Goal: Task Accomplishment & Management: Manage account settings

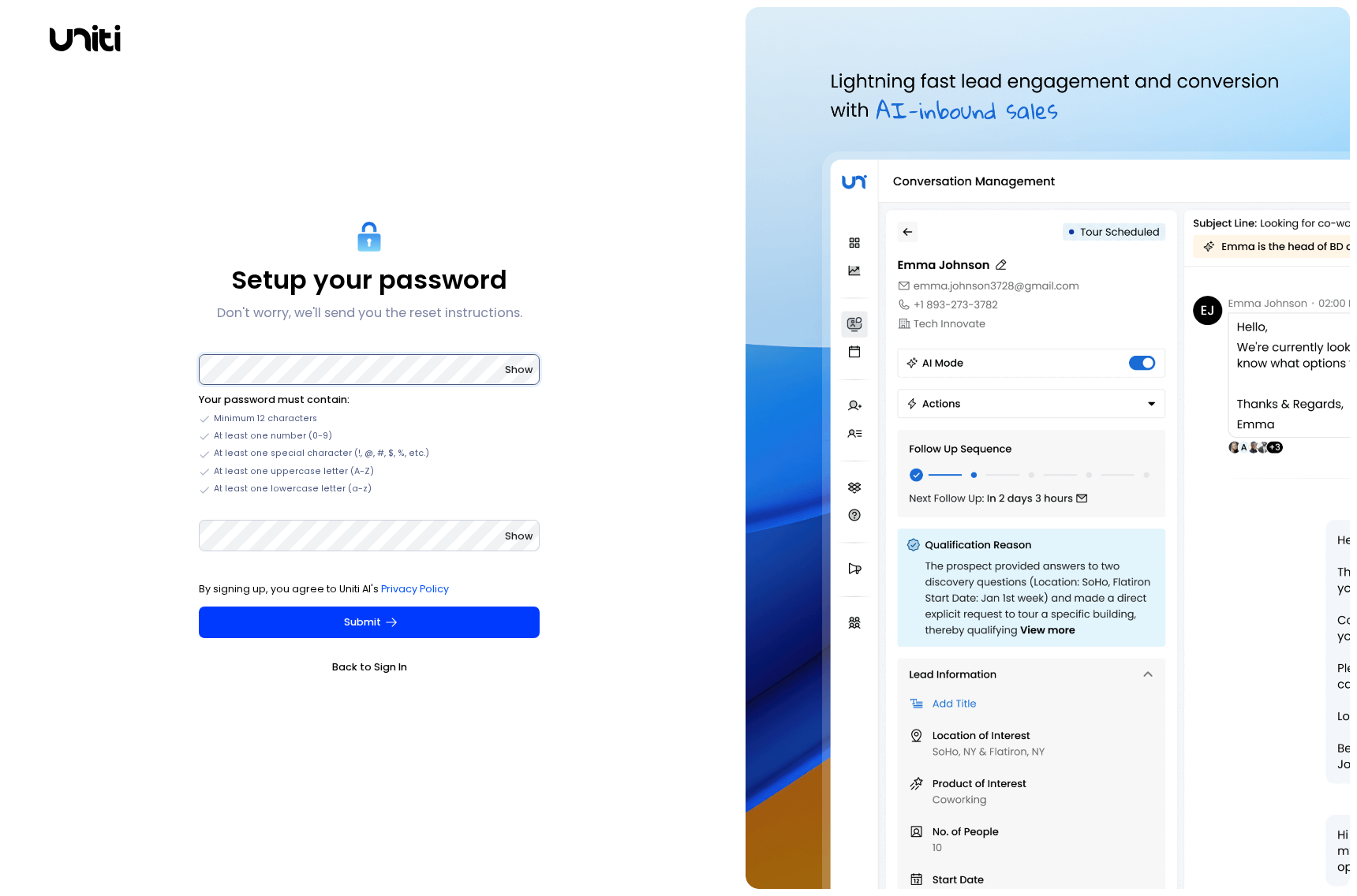
click at [0, 895] on com-1password-button at bounding box center [0, 896] width 0 height 0
click at [395, 316] on p "Don't worry, we'll send you the reset instructions." at bounding box center [369, 313] width 305 height 19
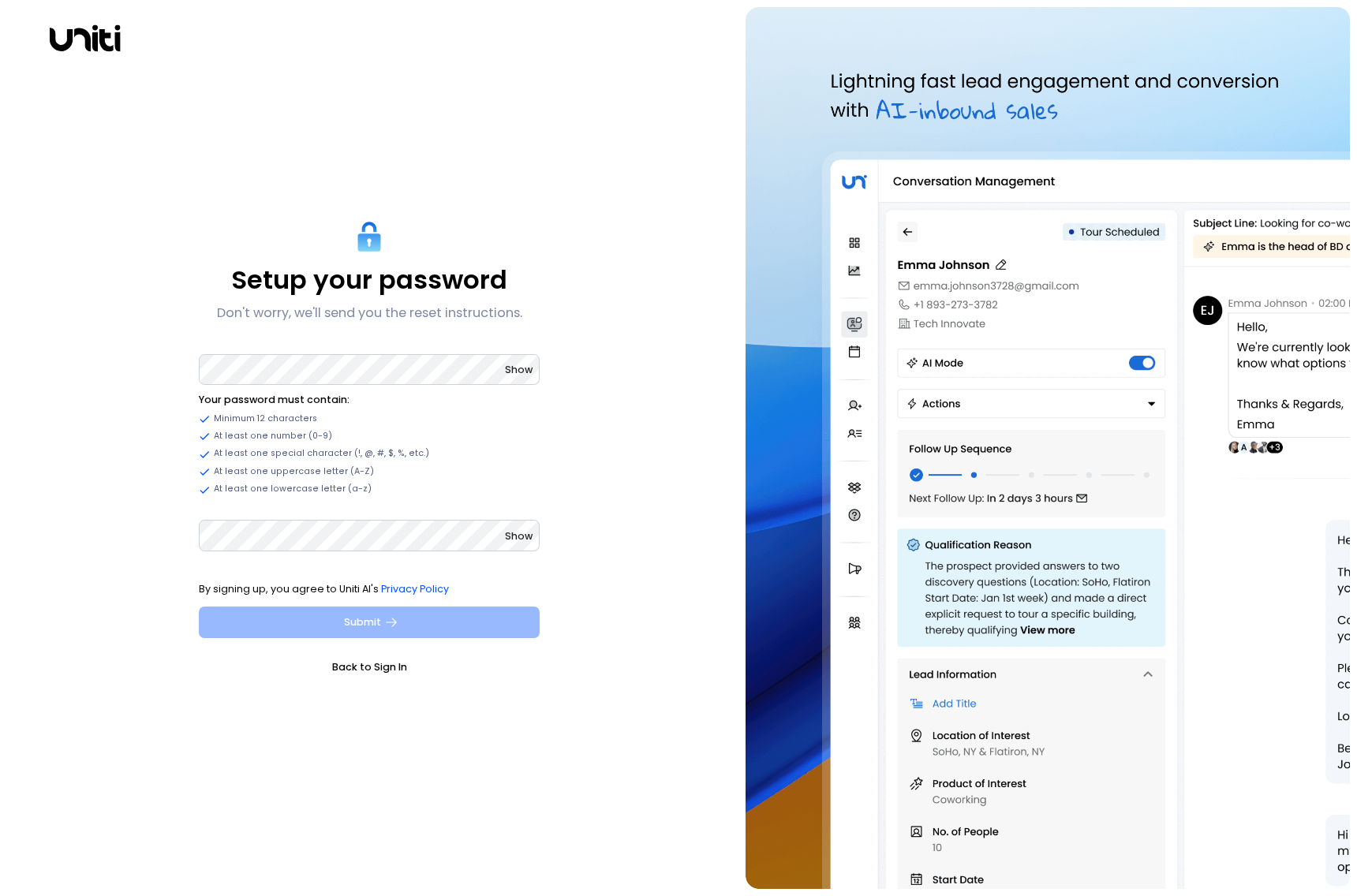
click at [420, 624] on button "Submit" at bounding box center [369, 622] width 341 height 31
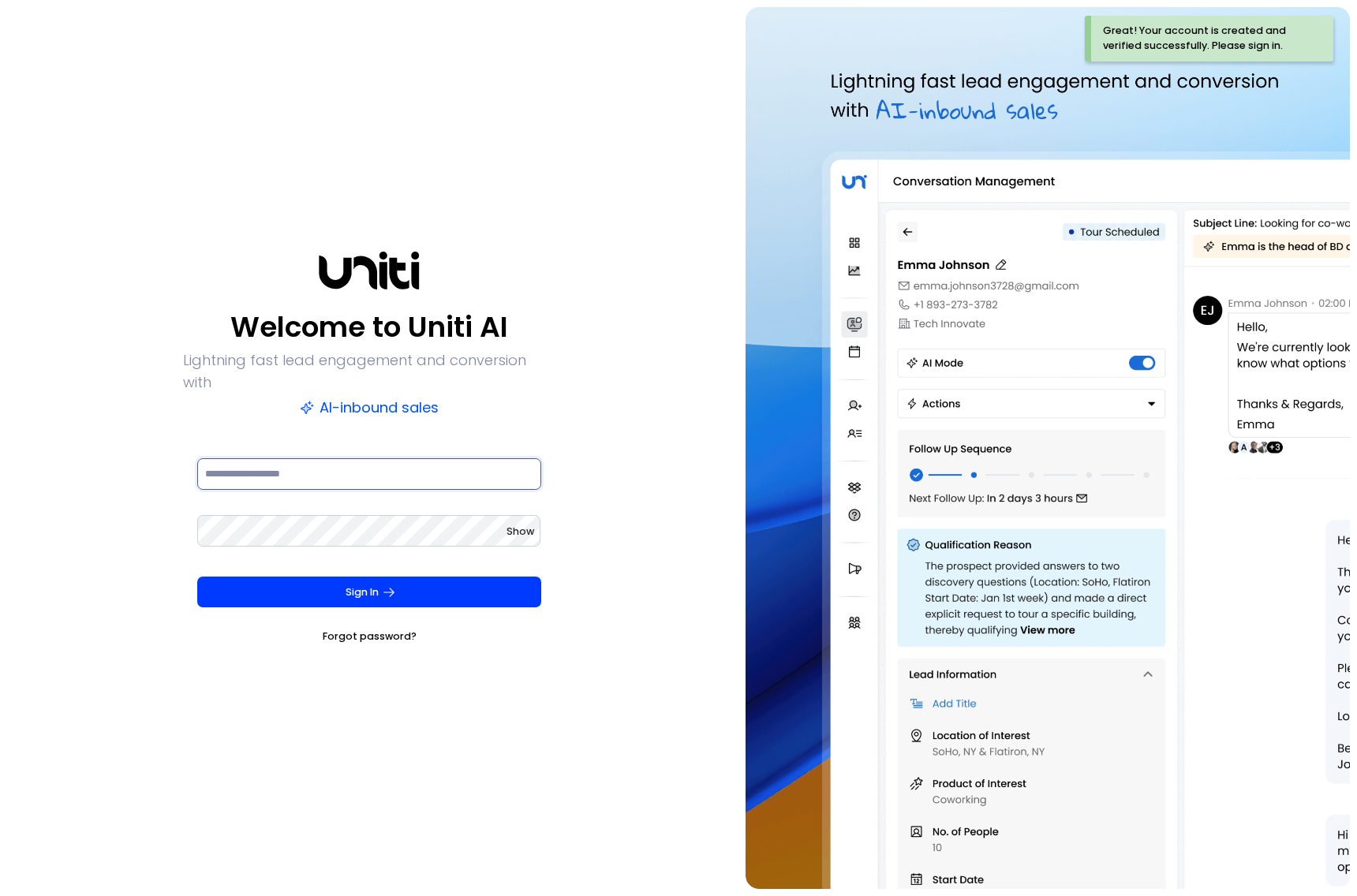
click at [388, 466] on input at bounding box center [369, 473] width 344 height 31
type input "**********"
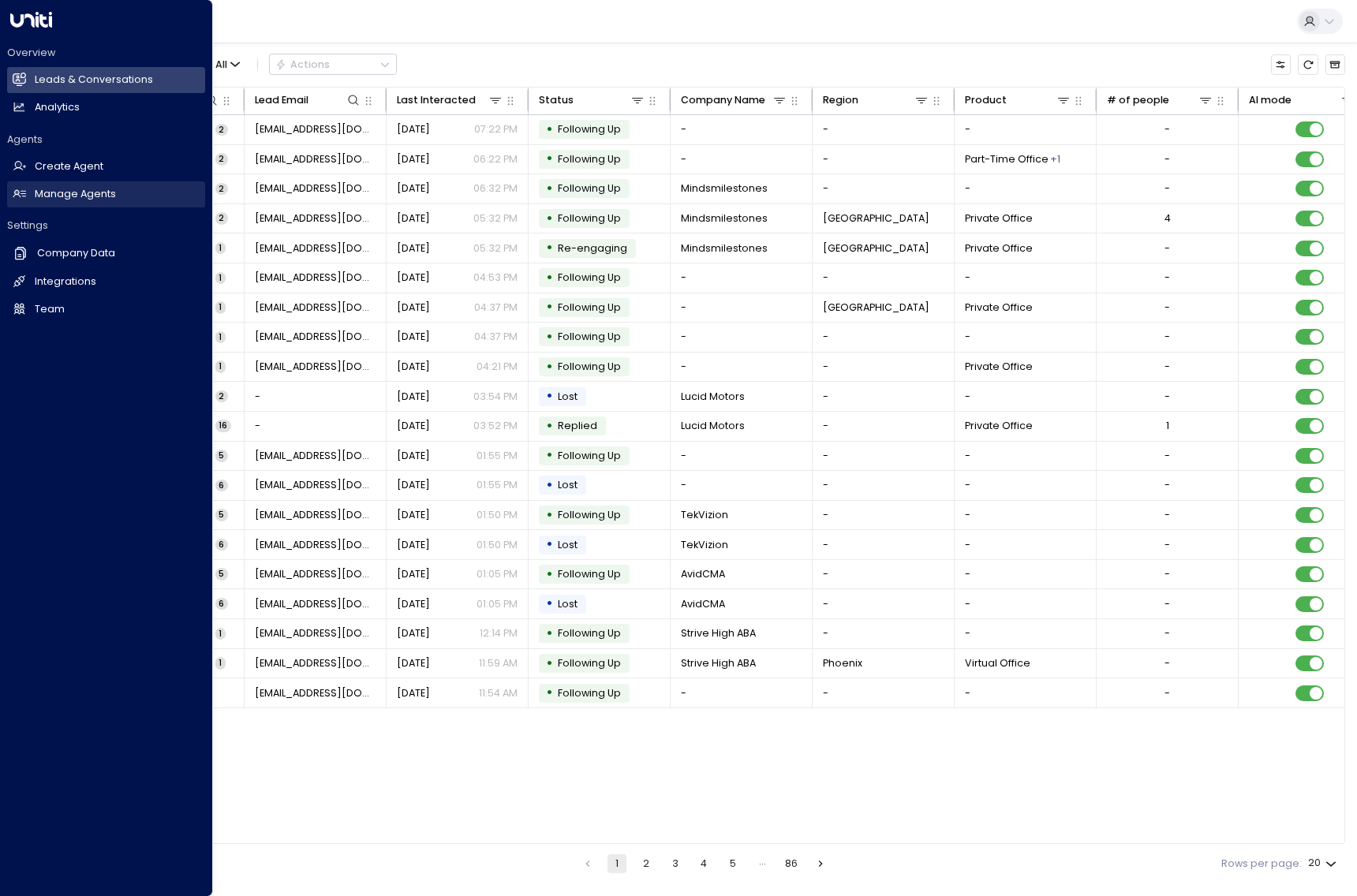
click at [94, 196] on h2 "Manage Agents" at bounding box center [75, 195] width 81 height 15
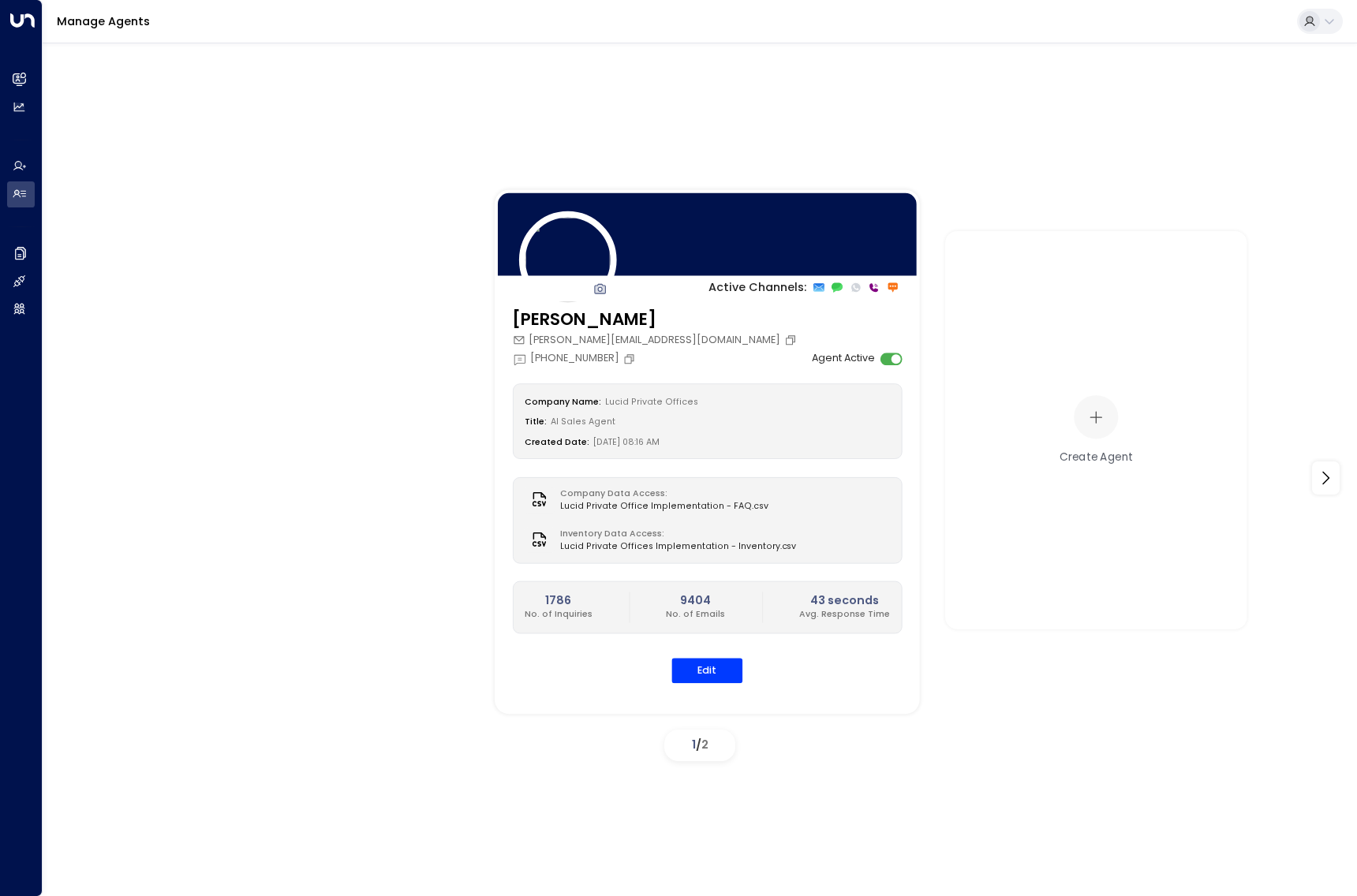
click at [839, 285] on icon at bounding box center [837, 287] width 11 height 10
click at [712, 670] on button "Edit" at bounding box center [707, 671] width 71 height 25
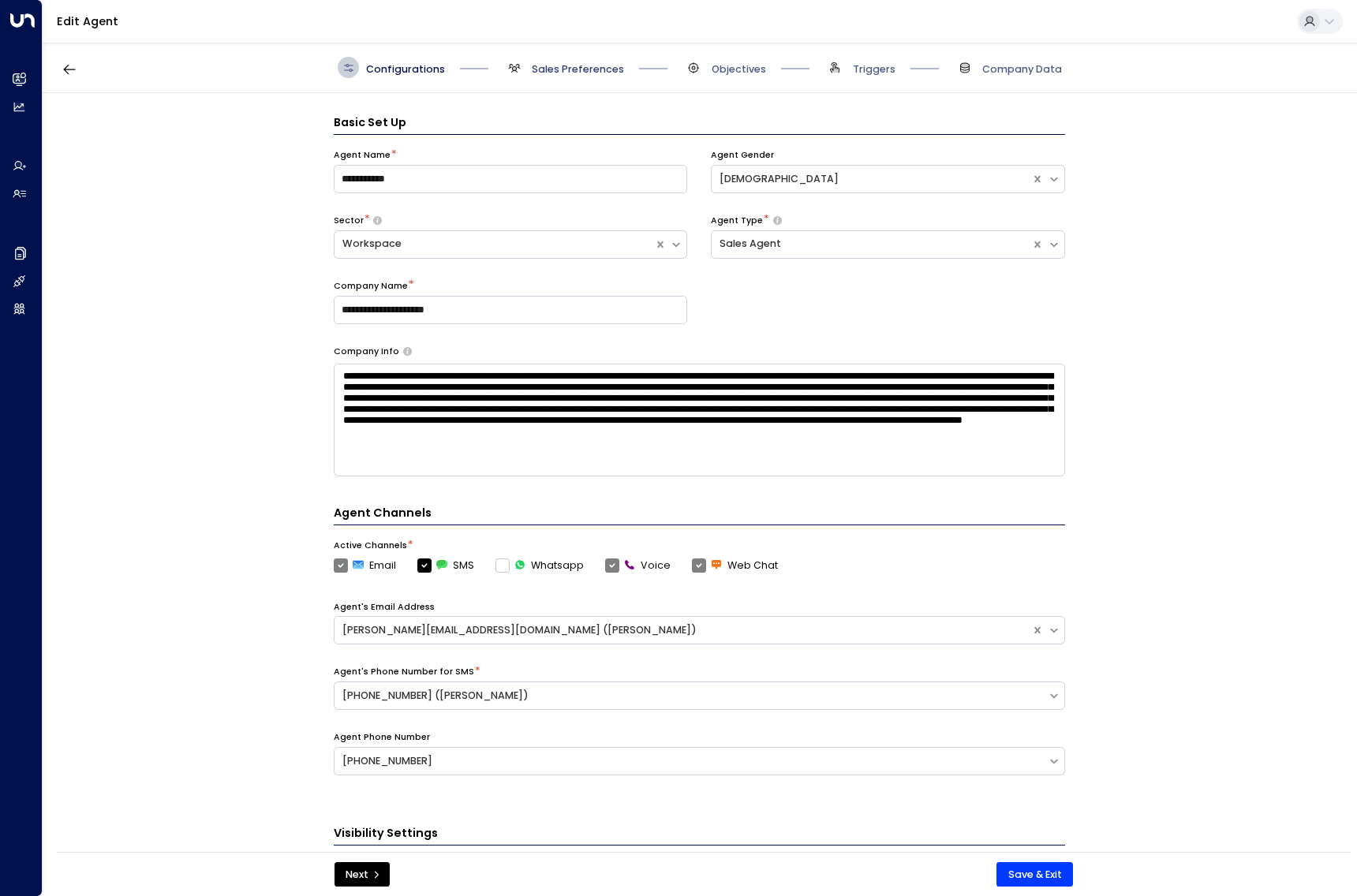
click at [558, 69] on span "Sales Preferences" at bounding box center [578, 69] width 92 height 14
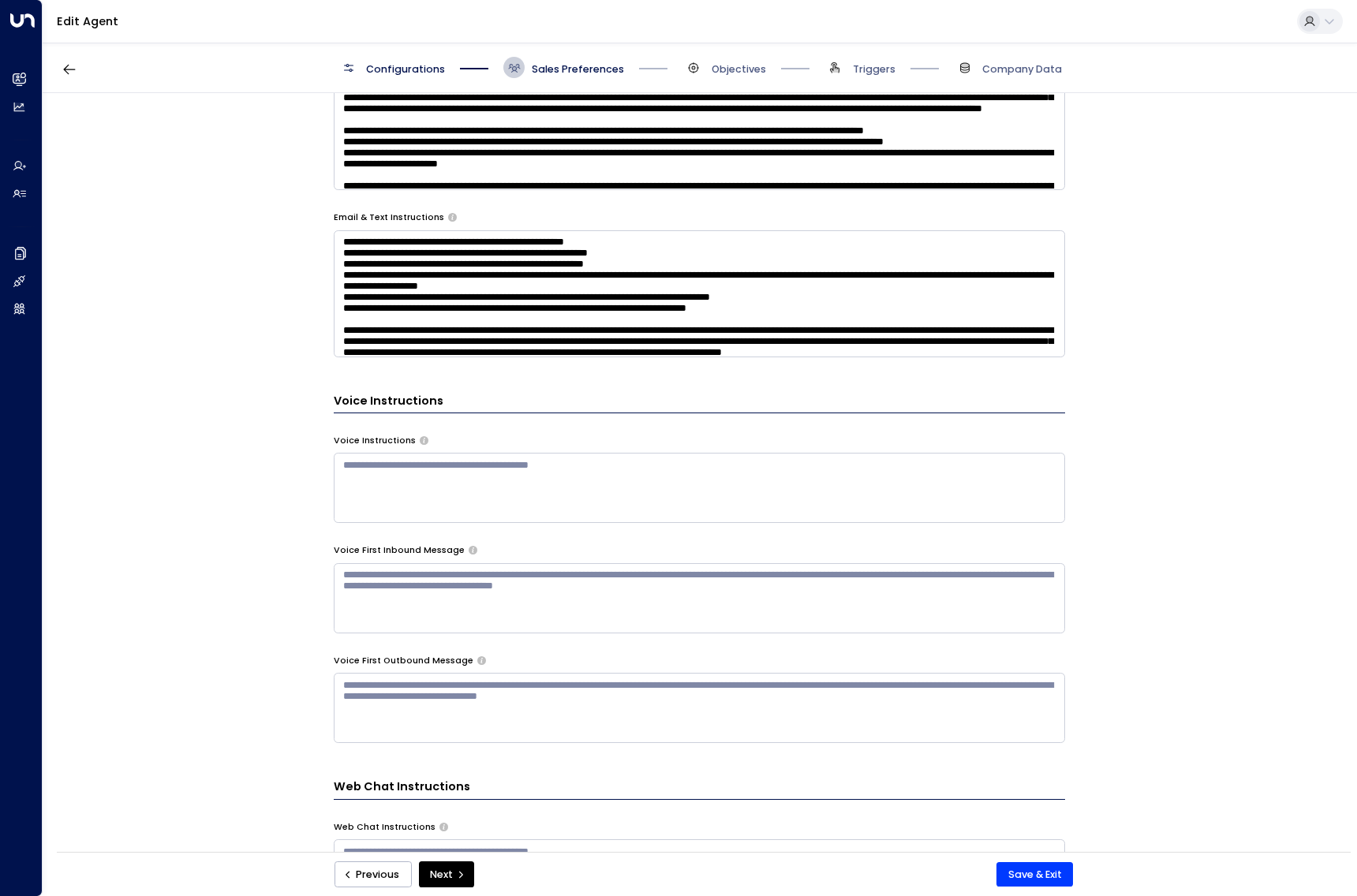
scroll to position [480, 0]
